Goal: Task Accomplishment & Management: Manage account settings

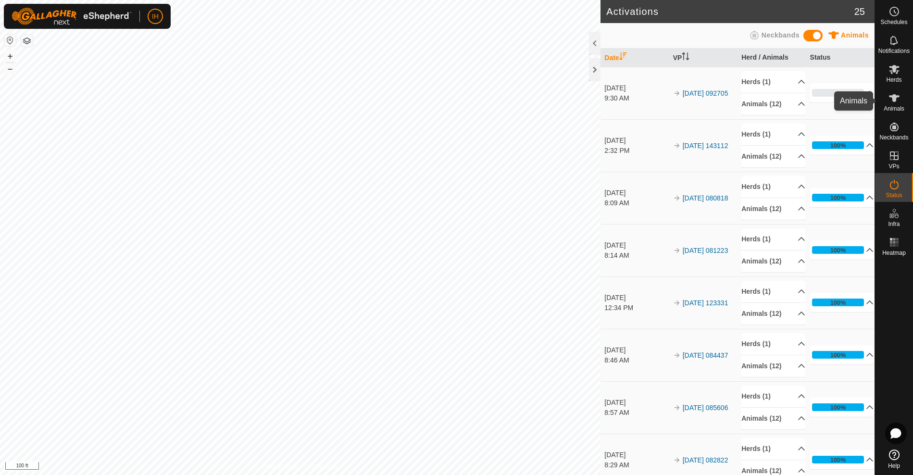
click at [896, 105] on es-animals-svg-icon at bounding box center [894, 97] width 17 height 15
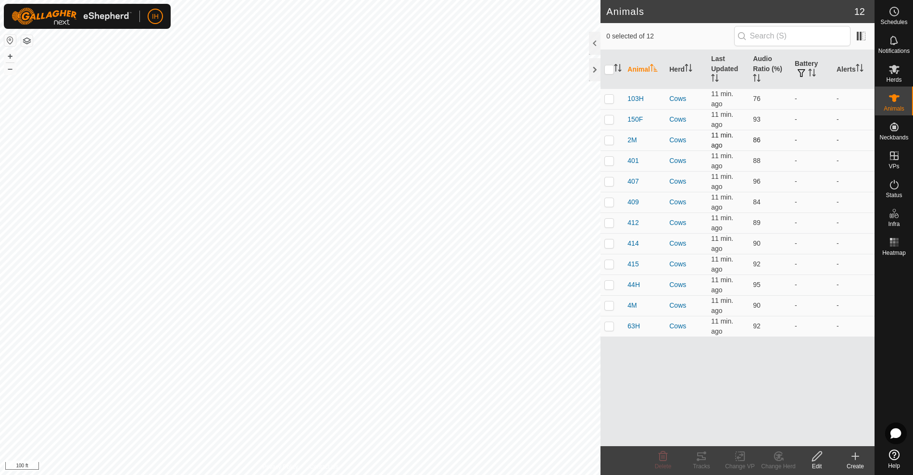
click at [611, 141] on p-checkbox at bounding box center [609, 140] width 10 height 8
checkbox input "true"
click at [610, 141] on p-checkbox at bounding box center [609, 140] width 10 height 8
checkbox input "true"
click at [613, 308] on p-checkbox at bounding box center [609, 305] width 10 height 8
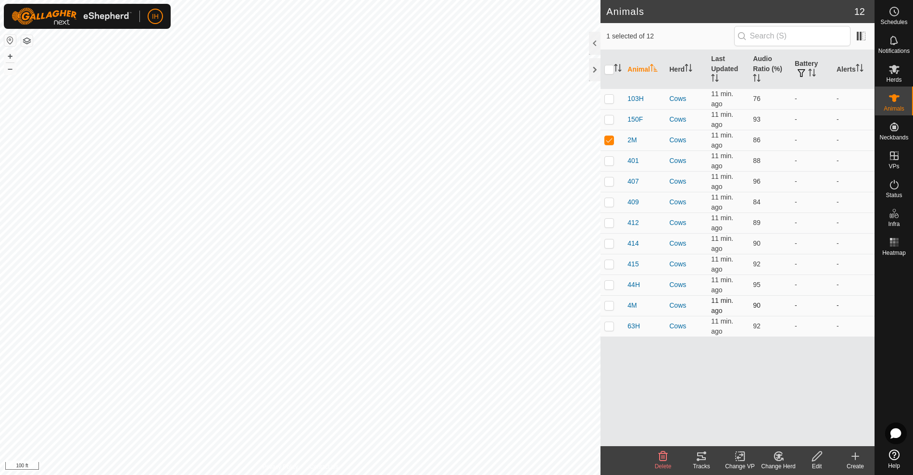
checkbox input "true"
click at [705, 462] on div "Tracks" at bounding box center [701, 466] width 38 height 9
